Goal: Information Seeking & Learning: Find specific page/section

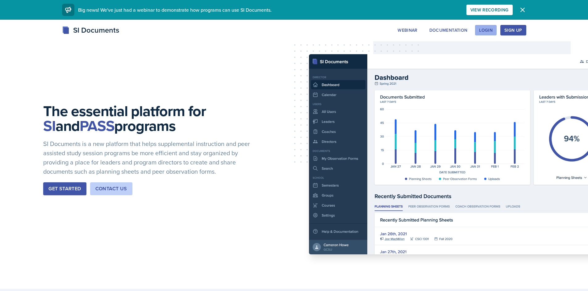
click at [482, 29] on div "Login" at bounding box center [486, 30] width 14 height 5
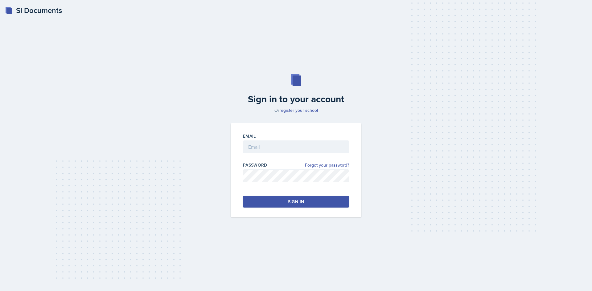
click at [292, 136] on div "Email" at bounding box center [296, 136] width 106 height 6
click at [294, 155] on div at bounding box center [296, 157] width 106 height 6
click at [298, 149] on input "email" at bounding box center [296, 147] width 106 height 13
type input "[EMAIL_ADDRESS][DOMAIN_NAME]"
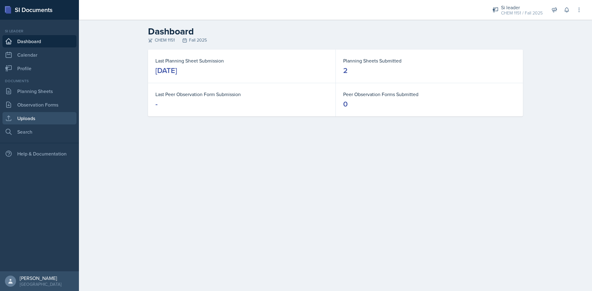
click at [37, 119] on link "Uploads" at bounding box center [39, 118] width 74 height 12
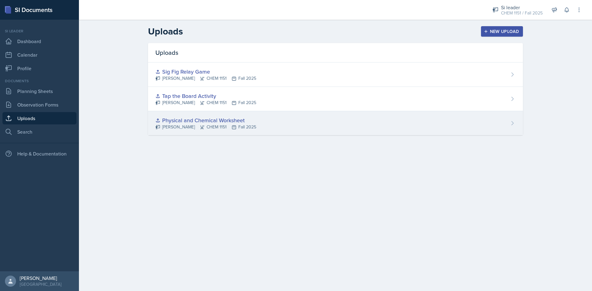
click at [285, 124] on div "Physical and Chemical Worksheet [PERSON_NAME] CHEM 1151 Fall 2025" at bounding box center [335, 123] width 375 height 24
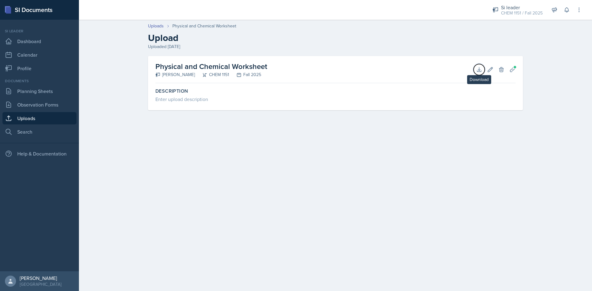
drag, startPoint x: 480, startPoint y: 67, endPoint x: 444, endPoint y: 68, distance: 36.1
click at [480, 68] on icon at bounding box center [479, 70] width 6 height 6
click at [49, 119] on link "Uploads" at bounding box center [39, 118] width 74 height 12
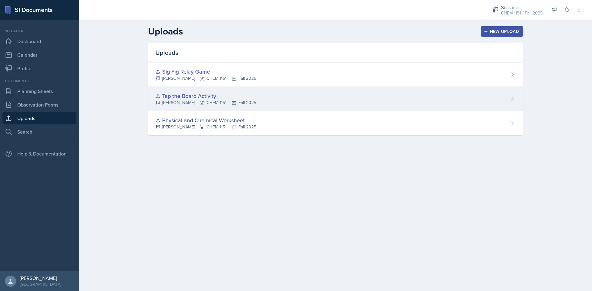
click at [275, 107] on div "Tap the Board Activity [PERSON_NAME] CHEM 1151 Fall 2025" at bounding box center [335, 99] width 375 height 24
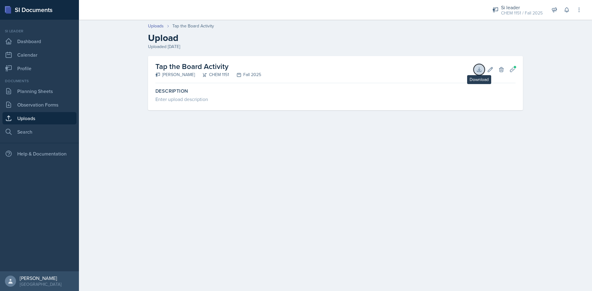
click at [479, 72] on icon at bounding box center [479, 70] width 4 height 4
click at [45, 137] on link "Search" at bounding box center [39, 132] width 74 height 12
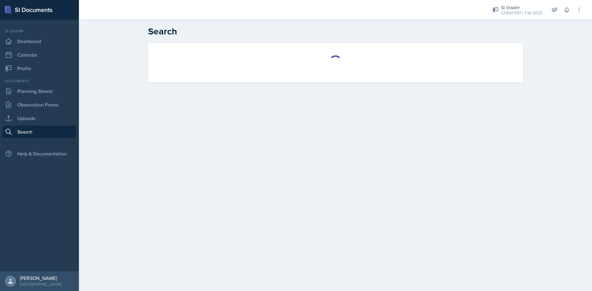
select select "all"
select select "1"
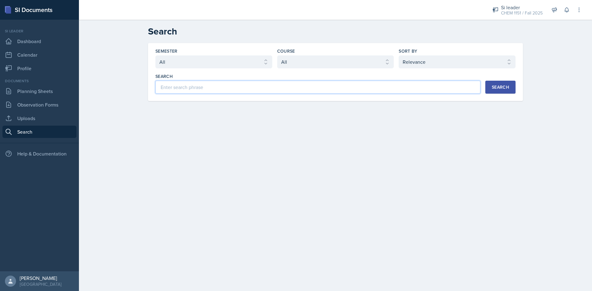
click at [269, 88] on input at bounding box center [317, 87] width 325 height 13
type input "new best friend"
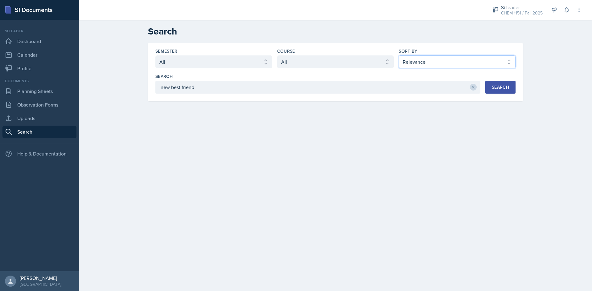
click at [437, 68] on select "Select sort by Relevance Document Date (Asc) Document Date (Desc)" at bounding box center [457, 62] width 117 height 13
click at [390, 177] on main "Search Semester Select semester All Fall 2025 Summer 2025 Spring 2025 Fall 2024…" at bounding box center [335, 156] width 513 height 272
click at [502, 88] on div "Search" at bounding box center [500, 87] width 17 height 5
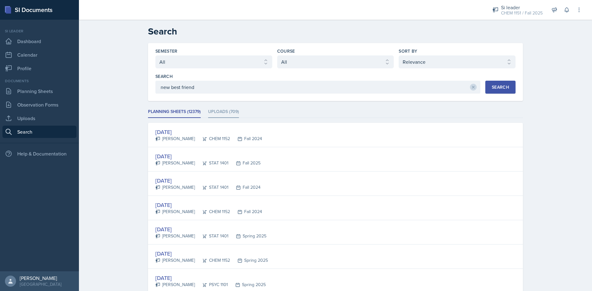
click at [214, 109] on li "Uploads (709)" at bounding box center [223, 112] width 31 height 12
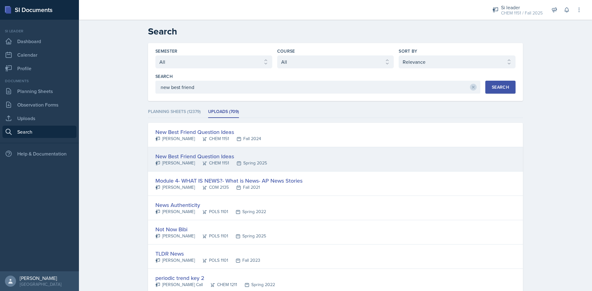
click at [262, 167] on div "New Best Friend Question Ideas [PERSON_NAME] CHEM 1151 Spring 2025" at bounding box center [335, 159] width 375 height 24
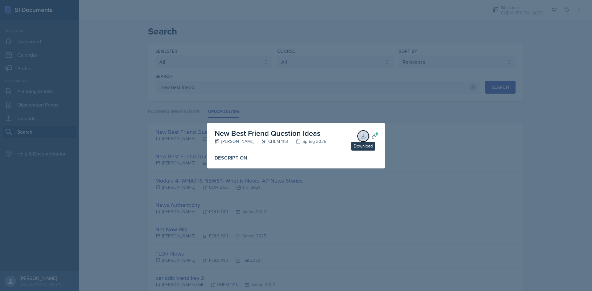
click at [365, 138] on icon at bounding box center [363, 136] width 6 height 6
drag, startPoint x: 427, startPoint y: 147, endPoint x: 418, endPoint y: 138, distance: 13.1
click at [427, 147] on div at bounding box center [296, 145] width 592 height 291
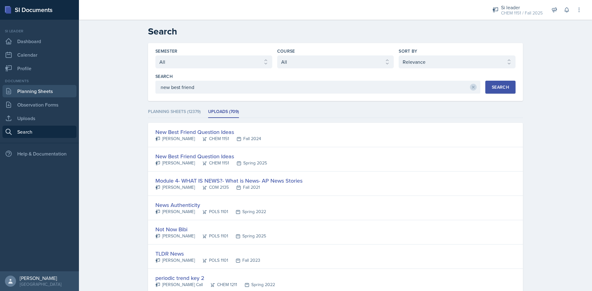
drag, startPoint x: 50, startPoint y: 92, endPoint x: 65, endPoint y: 97, distance: 16.1
click at [50, 92] on link "Planning Sheets" at bounding box center [39, 91] width 74 height 12
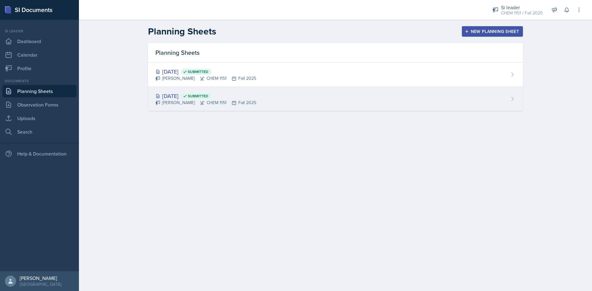
click at [239, 99] on div "[DATE] Submitted" at bounding box center [205, 96] width 101 height 8
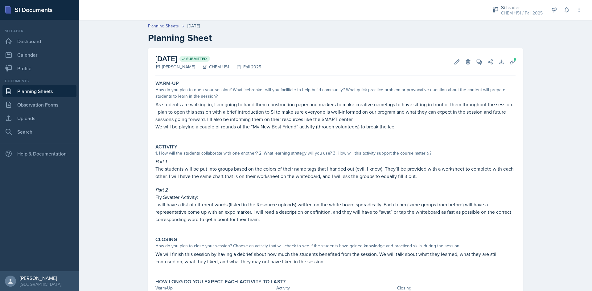
scroll to position [31, 0]
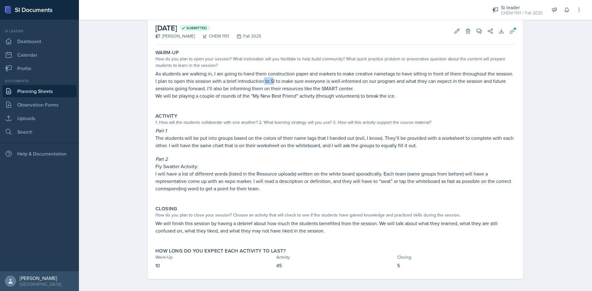
click at [275, 83] on p "I plan to open this session with a brief introduction to SI to make sure everyo…" at bounding box center [335, 84] width 360 height 15
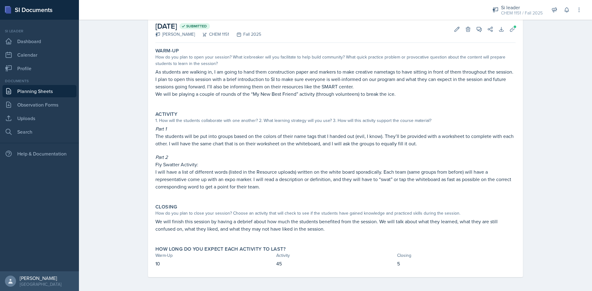
scroll to position [34, 0]
click at [516, 28] on button "Uploads" at bounding box center [512, 28] width 11 height 11
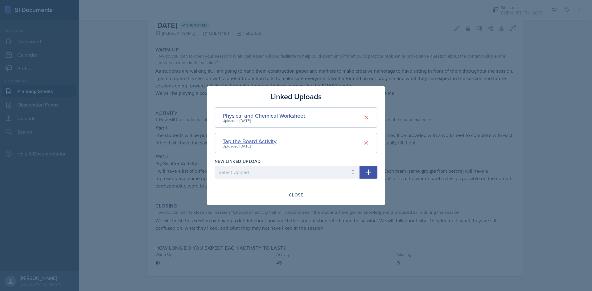
click at [262, 139] on div "Tap the Board Activity" at bounding box center [250, 141] width 54 height 8
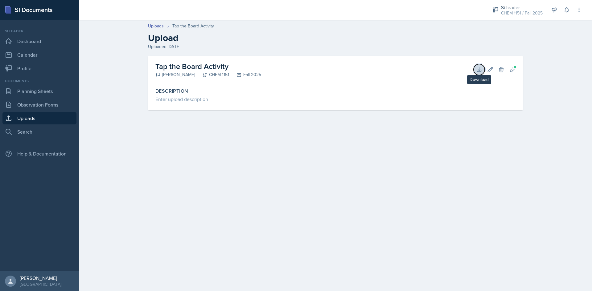
click at [481, 69] on icon at bounding box center [479, 70] width 6 height 6
drag, startPoint x: 60, startPoint y: 115, endPoint x: 67, endPoint y: 118, distance: 7.1
click at [60, 115] on link "Uploads" at bounding box center [39, 118] width 74 height 12
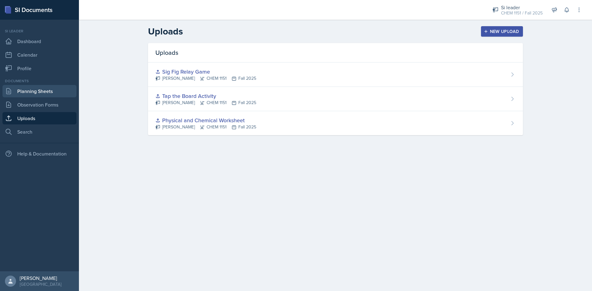
click at [55, 89] on link "Planning Sheets" at bounding box center [39, 91] width 74 height 12
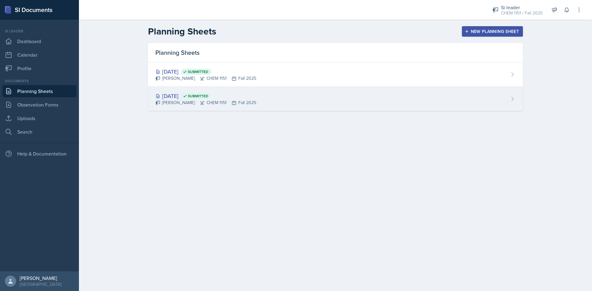
click at [296, 104] on div "[DATE] Submitted [PERSON_NAME] CHEM 1151 Fall 2025" at bounding box center [335, 99] width 375 height 24
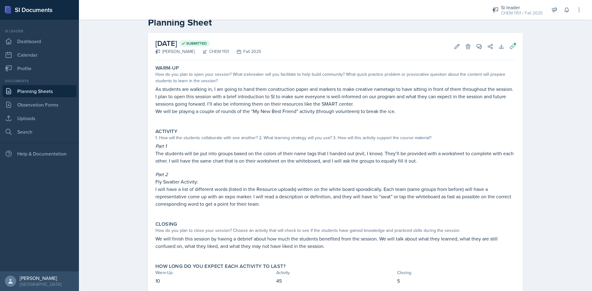
scroll to position [34, 0]
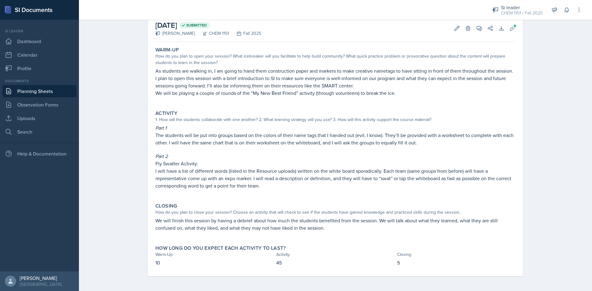
drag, startPoint x: 328, startPoint y: 226, endPoint x: 334, endPoint y: 228, distance: 5.8
click at [334, 228] on p "We will finish this session by having a debrief about how much the students ben…" at bounding box center [335, 224] width 360 height 15
click at [333, 228] on p "We will finish this session by having a debrief about how much the students ben…" at bounding box center [335, 224] width 360 height 15
drag, startPoint x: 324, startPoint y: 228, endPoint x: 335, endPoint y: 228, distance: 10.8
click at [335, 228] on p "We will finish this session by having a debrief about how much the students ben…" at bounding box center [335, 224] width 360 height 15
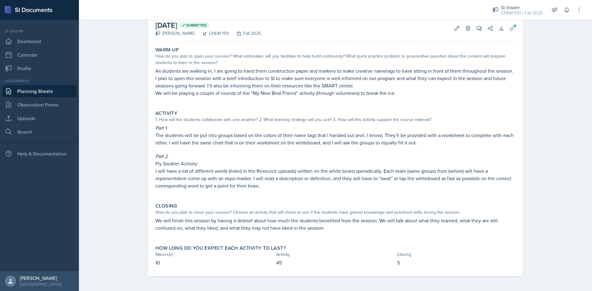
drag, startPoint x: 329, startPoint y: 229, endPoint x: 347, endPoint y: 232, distance: 18.1
click at [347, 232] on div "We will finish this session by having a debrief about how much the students ben…" at bounding box center [335, 227] width 360 height 21
